Goal: Find specific page/section

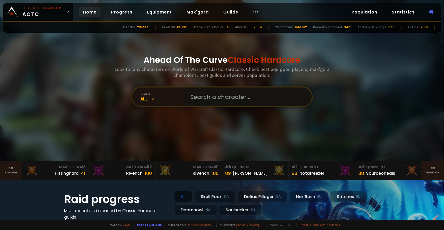
click at [256, 91] on input "text" at bounding box center [246, 96] width 118 height 19
type input "в"
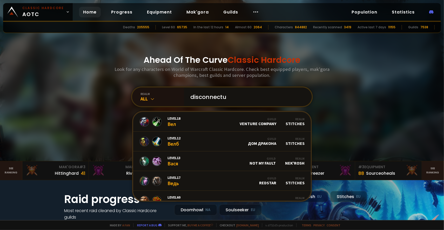
type input "disconnectus"
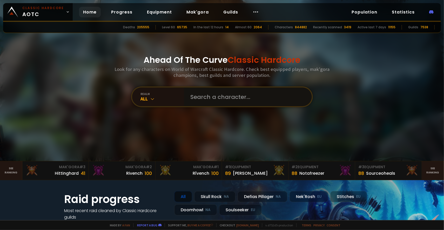
click at [197, 91] on input "text" at bounding box center [246, 96] width 118 height 19
type input "cryogenica"
click at [226, 104] on input "text" at bounding box center [246, 96] width 118 height 19
type input "[PERSON_NAME]"
